Goal: Navigation & Orientation: Find specific page/section

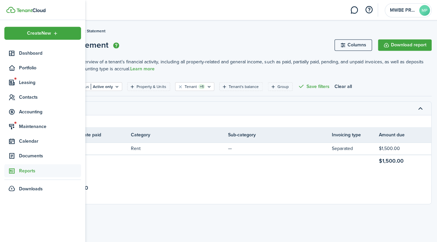
click at [34, 82] on span "Leasing" at bounding box center [50, 82] width 62 height 7
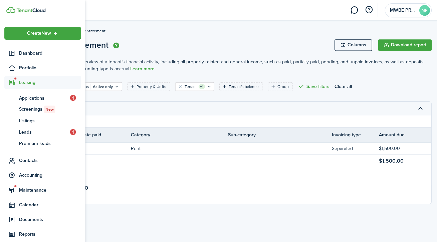
click at [27, 162] on span "Contacts" at bounding box center [50, 160] width 62 height 7
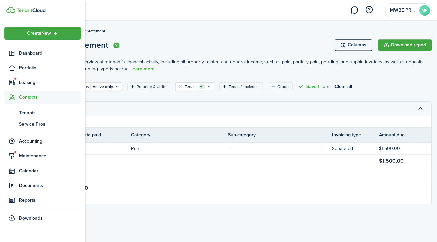
click at [30, 114] on span "Tenants" at bounding box center [50, 112] width 62 height 7
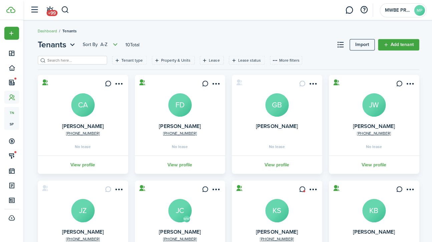
click at [268, 203] on avatar-text "KS" at bounding box center [276, 210] width 23 height 23
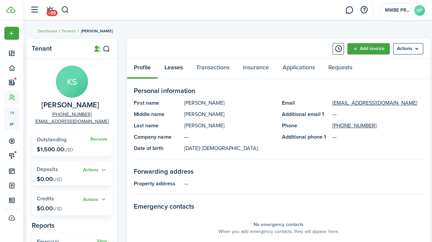
click at [177, 70] on link "Leases" at bounding box center [173, 69] width 32 height 20
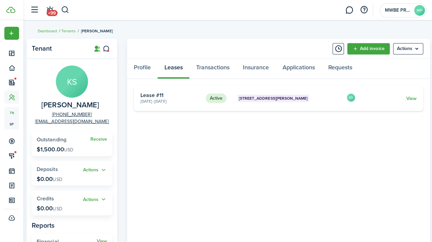
click at [414, 99] on link "View" at bounding box center [410, 98] width 10 height 7
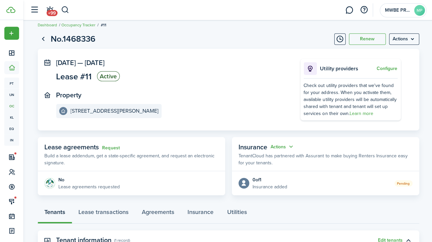
scroll to position [5, 0]
